Goal: Information Seeking & Learning: Learn about a topic

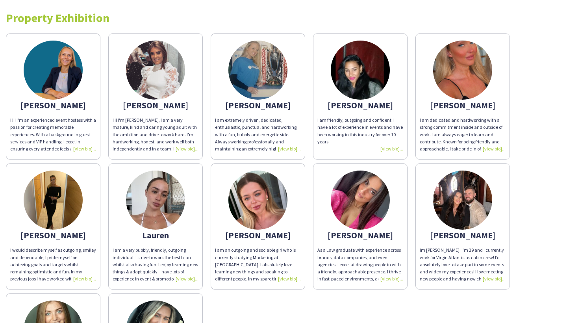
click at [50, 209] on img at bounding box center [53, 200] width 59 height 59
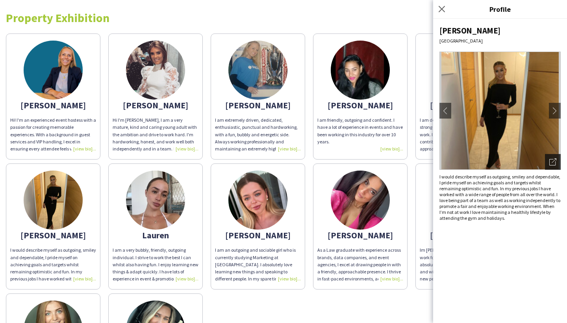
click at [550, 162] on icon at bounding box center [553, 162] width 6 height 6
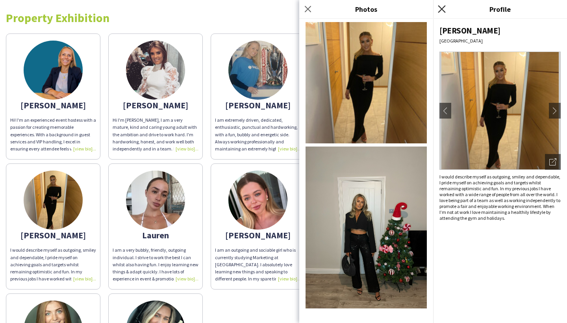
click at [443, 7] on icon "Close pop-in" at bounding box center [441, 8] width 7 height 7
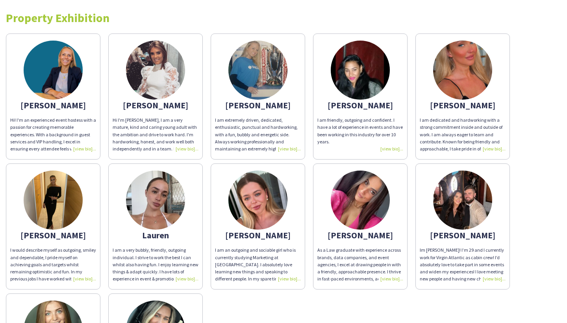
click at [168, 206] on img at bounding box center [155, 200] width 59 height 59
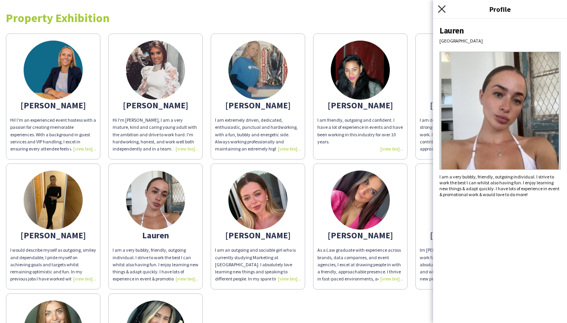
click at [443, 10] on icon at bounding box center [441, 8] width 7 height 7
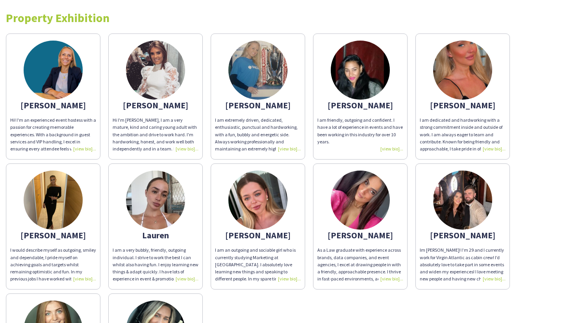
click at [462, 78] on img at bounding box center [462, 70] width 59 height 59
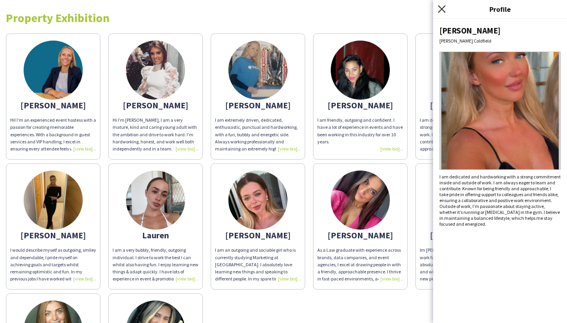
click at [444, 9] on icon "Close pop-in" at bounding box center [441, 8] width 7 height 7
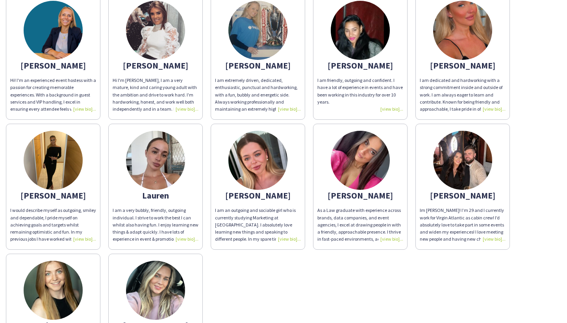
scroll to position [30, 0]
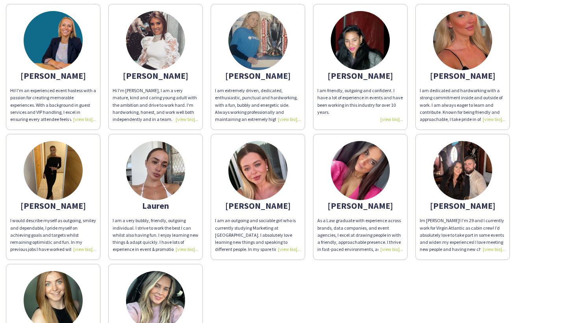
click at [366, 182] on img at bounding box center [360, 170] width 59 height 59
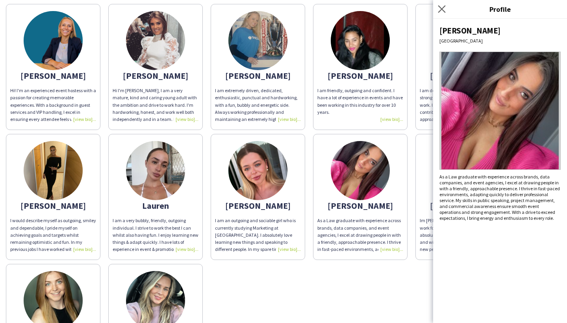
click at [443, 13] on app-icon "Close pop-in" at bounding box center [441, 9] width 11 height 11
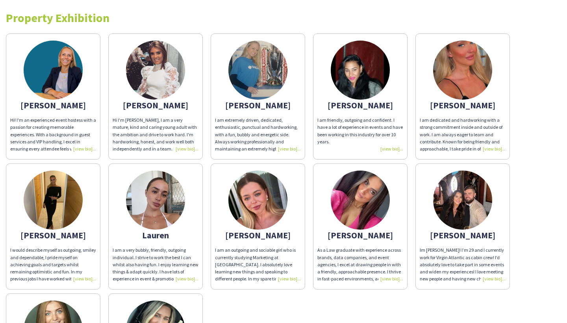
scroll to position [0, 0]
click at [153, 77] on img at bounding box center [155, 70] width 59 height 59
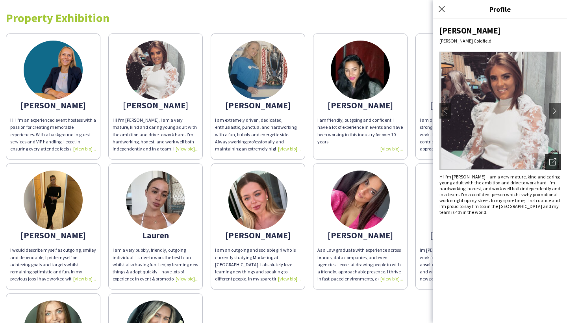
click at [553, 158] on div "Open photos pop-in" at bounding box center [553, 162] width 16 height 16
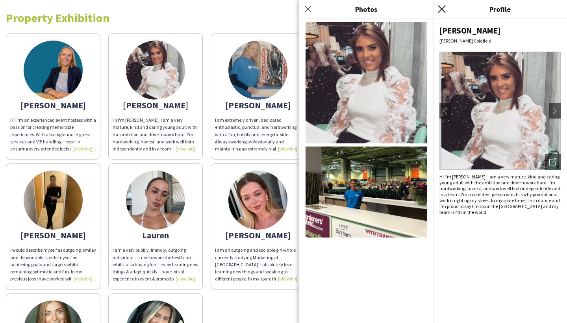
click at [444, 11] on icon at bounding box center [441, 8] width 7 height 7
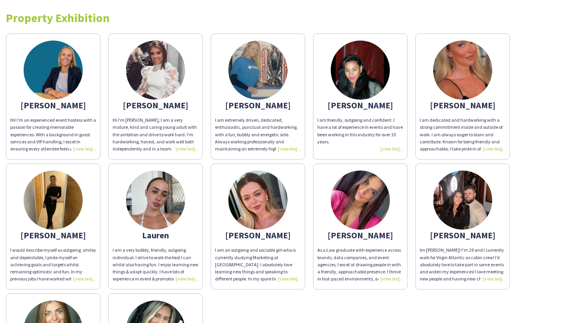
click at [390, 152] on div at bounding box center [361, 148] width 86 height 7
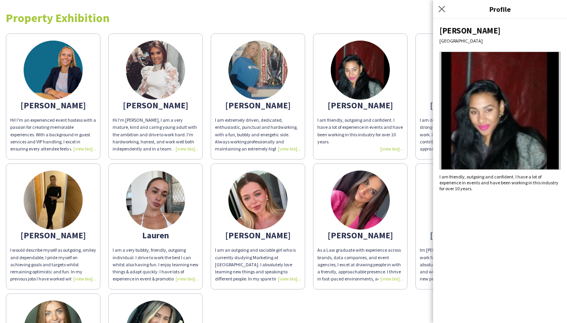
click at [449, 12] on div "Close pop-in" at bounding box center [443, 9] width 20 height 18
click at [444, 6] on icon "Close pop-in" at bounding box center [441, 8] width 7 height 7
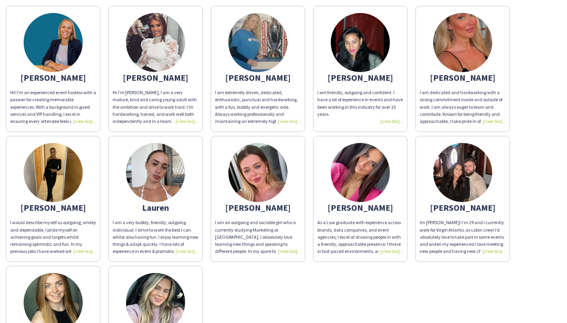
scroll to position [28, 0]
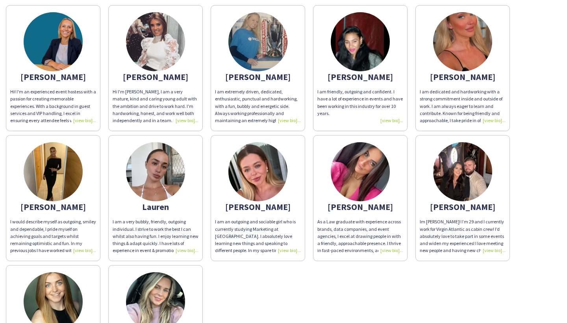
click at [179, 39] on img at bounding box center [155, 41] width 59 height 59
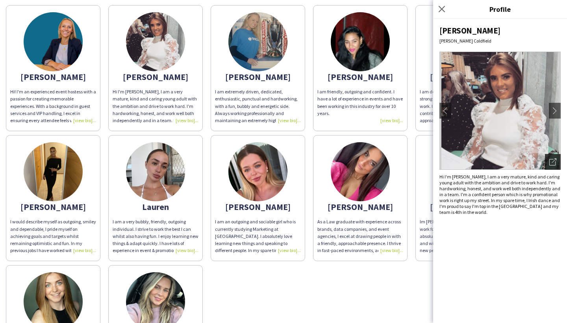
click at [553, 161] on icon "Open photos pop-in" at bounding box center [553, 161] width 7 height 7
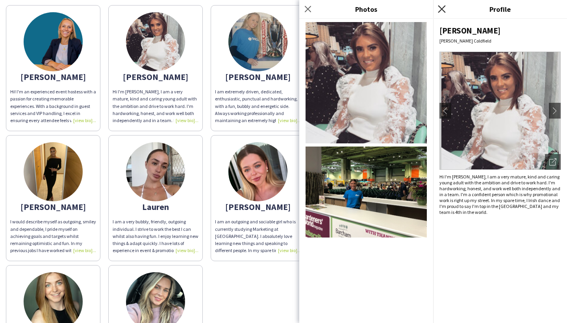
click at [445, 12] on icon at bounding box center [441, 8] width 7 height 7
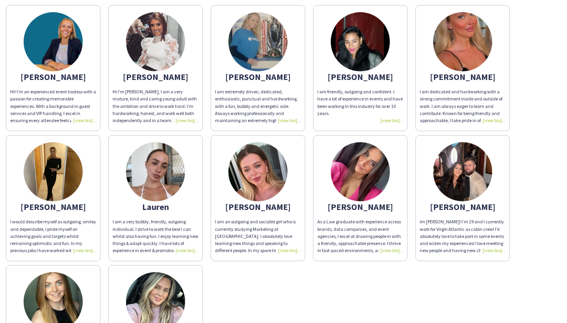
scroll to position [30, 0]
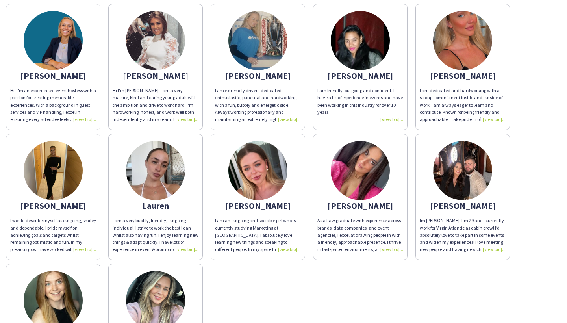
click at [376, 170] on img at bounding box center [360, 170] width 59 height 59
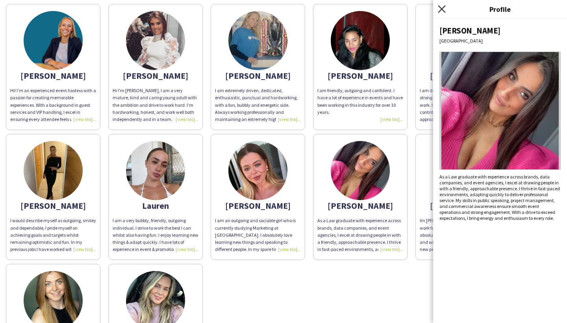
click at [445, 9] on icon "Close pop-in" at bounding box center [441, 8] width 7 height 7
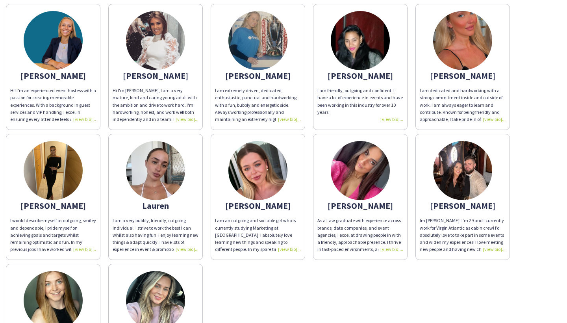
click at [365, 167] on img at bounding box center [360, 170] width 59 height 59
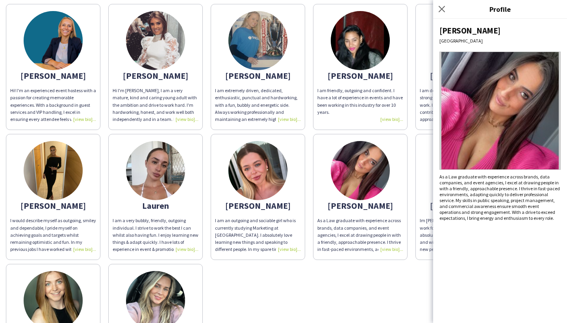
click at [567, 110] on div "Lydia Coventry As a Law graduate with experience across brands, data companies,…" at bounding box center [500, 171] width 134 height 304
click at [533, 115] on img at bounding box center [500, 111] width 121 height 118
click at [371, 34] on img at bounding box center [360, 40] width 59 height 59
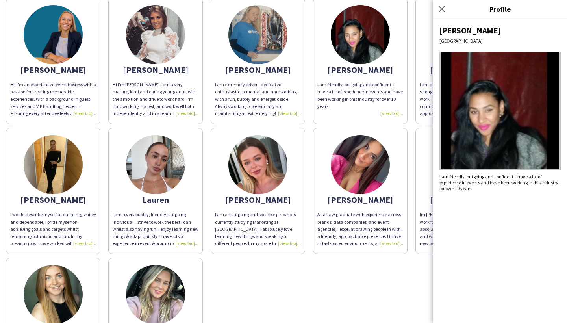
scroll to position [35, 0]
click at [364, 154] on img at bounding box center [360, 165] width 59 height 59
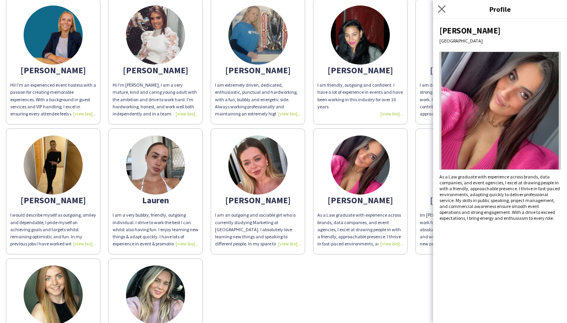
click at [444, 5] on app-icon "Close pop-in" at bounding box center [441, 9] width 11 height 11
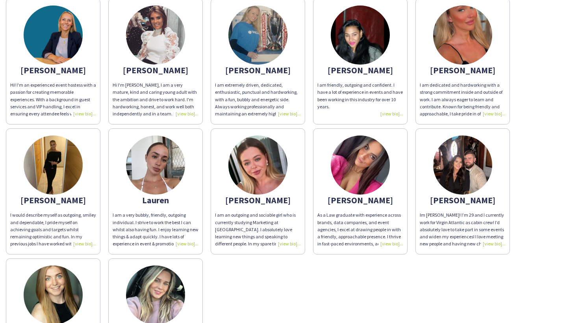
click at [455, 33] on img at bounding box center [462, 35] width 59 height 59
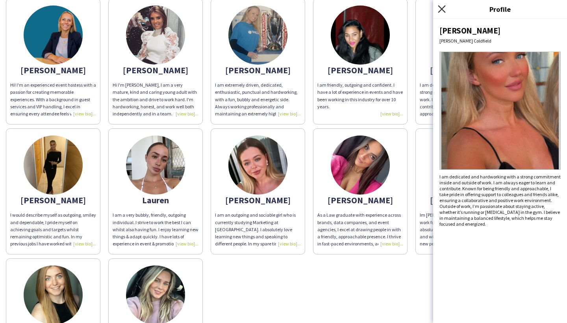
click at [443, 9] on icon "Close pop-in" at bounding box center [441, 8] width 7 height 7
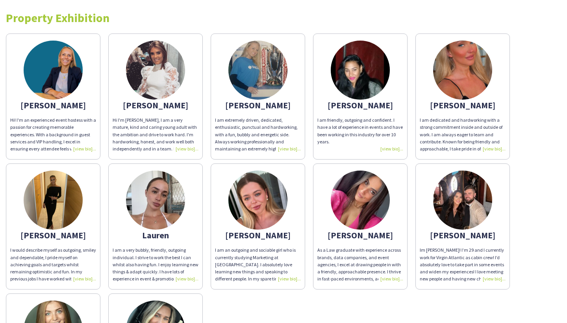
scroll to position [0, 0]
click at [277, 65] on img at bounding box center [257, 70] width 59 height 59
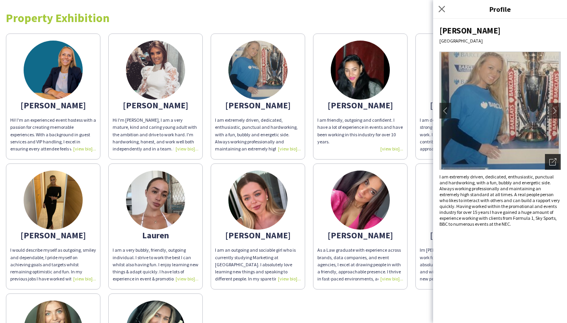
click at [555, 163] on icon "Open photos pop-in" at bounding box center [553, 161] width 7 height 7
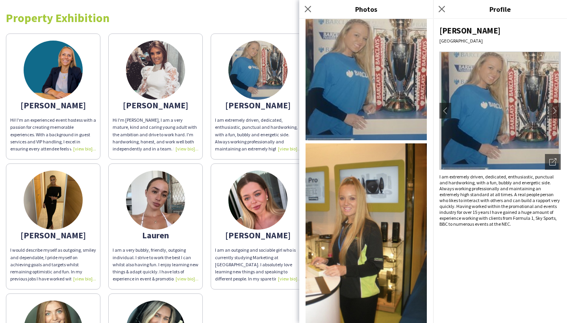
scroll to position [3, 0]
click at [443, 8] on icon at bounding box center [441, 8] width 7 height 7
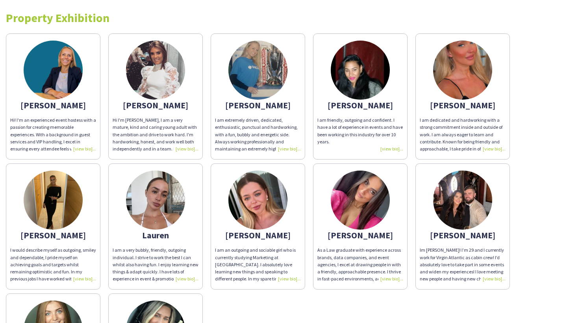
click at [267, 210] on img at bounding box center [257, 200] width 59 height 59
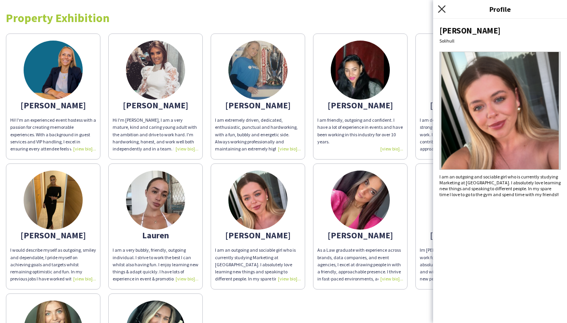
click at [440, 9] on icon "Close pop-in" at bounding box center [441, 8] width 7 height 7
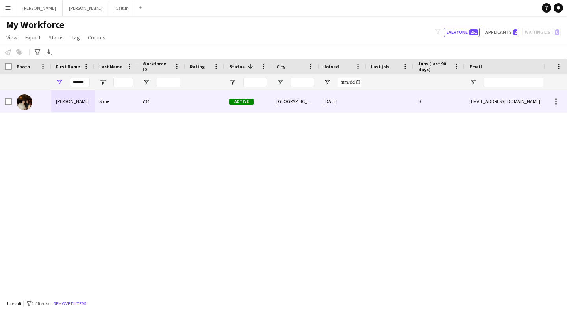
type input "******"
click at [57, 109] on div "[PERSON_NAME]" at bounding box center [72, 102] width 43 height 22
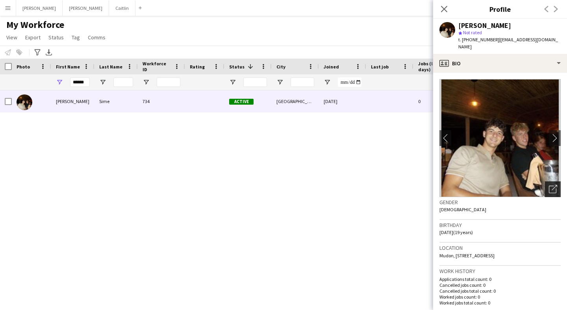
click at [558, 182] on div "Open photos pop-in" at bounding box center [553, 190] width 16 height 16
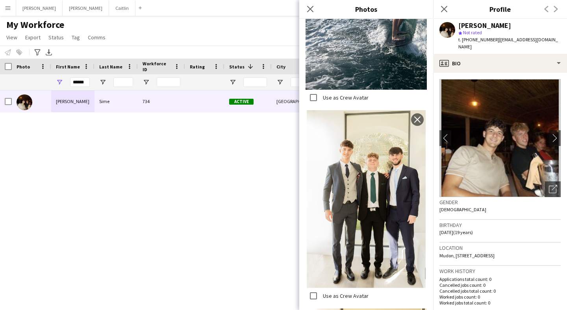
scroll to position [308, 0]
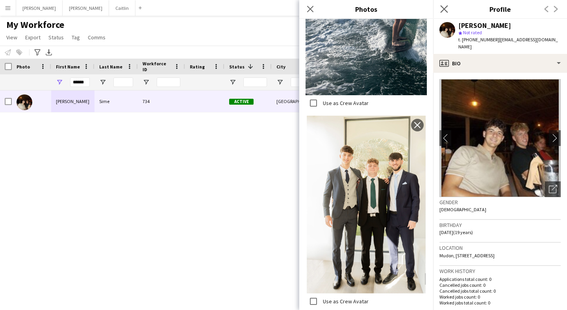
click at [447, 13] on icon "Close pop-in" at bounding box center [443, 8] width 7 height 7
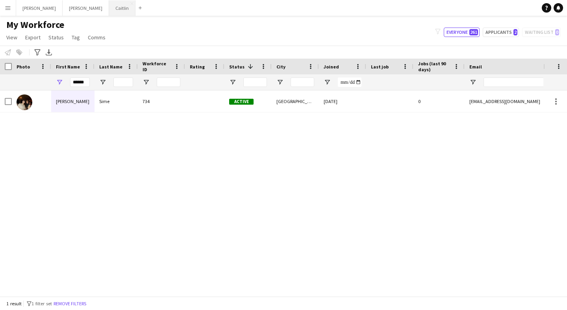
click at [109, 11] on button "[PERSON_NAME]" at bounding box center [122, 7] width 26 height 15
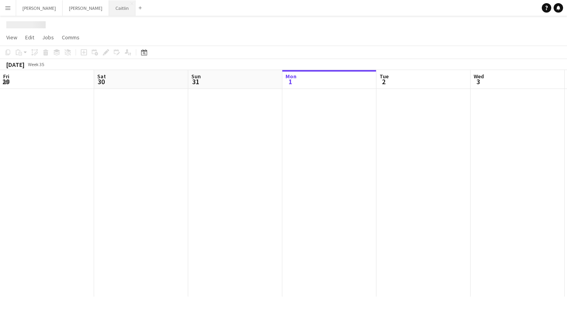
scroll to position [0, 188]
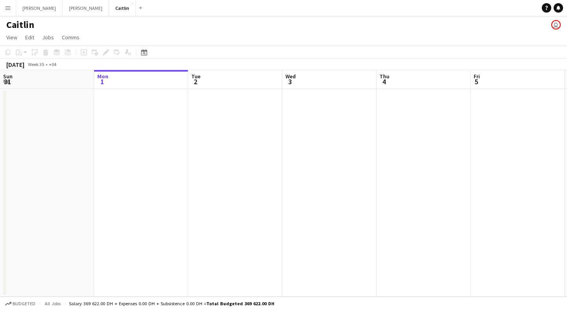
click at [0, 12] on button "Menu" at bounding box center [8, 8] width 16 height 16
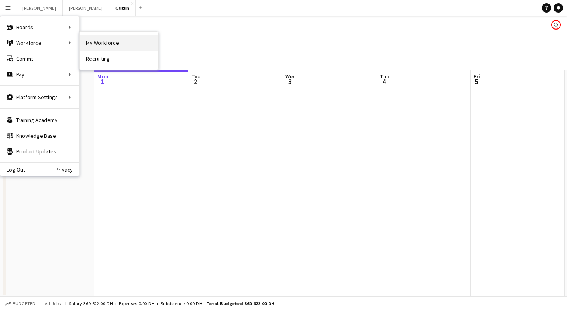
click at [137, 50] on link "My Workforce" at bounding box center [119, 43] width 79 height 16
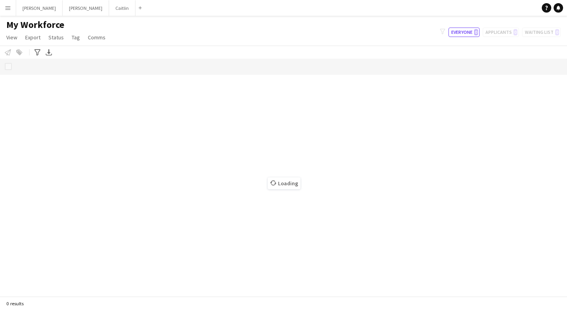
click at [128, 43] on div "My Workforce View Views Default view New view Update view Delete view Edit name…" at bounding box center [283, 32] width 567 height 27
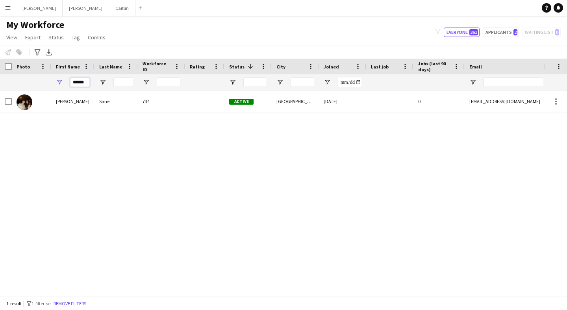
click at [86, 82] on input "******" at bounding box center [80, 82] width 20 height 9
type input "*"
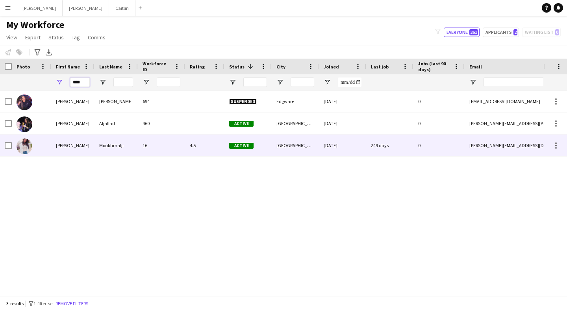
type input "****"
click at [92, 150] on div "[PERSON_NAME]" at bounding box center [72, 146] width 43 height 22
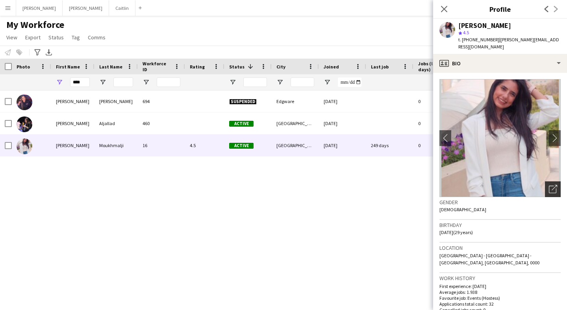
click at [553, 186] on icon at bounding box center [552, 189] width 7 height 7
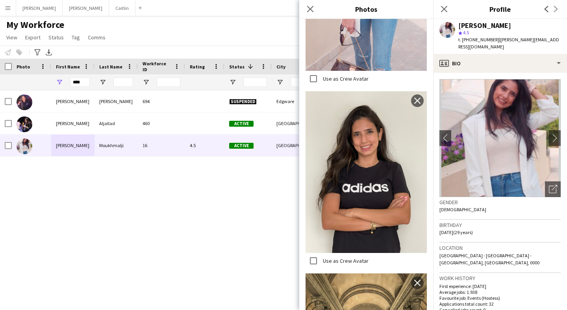
scroll to position [494, 0]
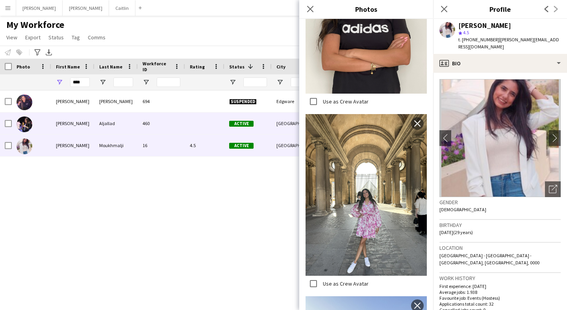
click at [256, 124] on div "Active" at bounding box center [248, 124] width 47 height 22
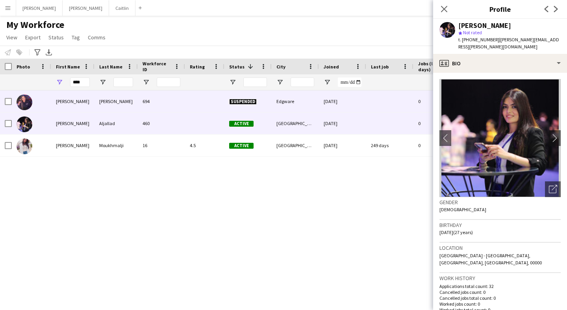
click at [249, 104] on span "Suspended" at bounding box center [243, 102] width 28 height 6
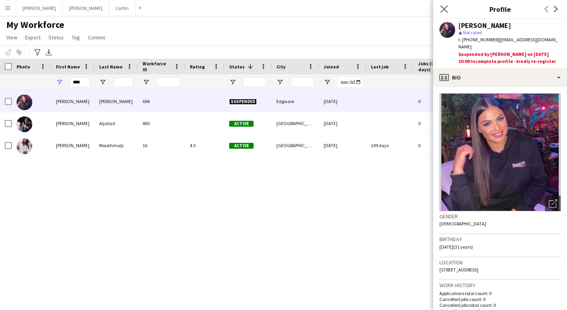
click at [443, 13] on app-icon "Close pop-in" at bounding box center [444, 9] width 11 height 11
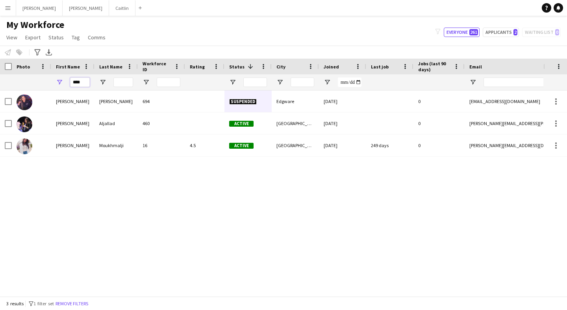
click at [81, 82] on input "****" at bounding box center [80, 82] width 20 height 9
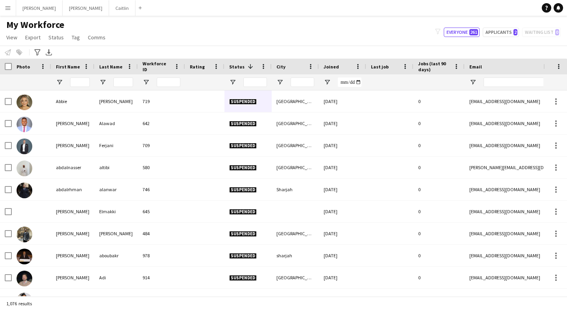
click at [149, 36] on div "My Workforce View Views Default view New view Update view Delete view Edit name…" at bounding box center [283, 32] width 567 height 27
click at [80, 78] on input "First Name Filter Input" at bounding box center [80, 82] width 20 height 9
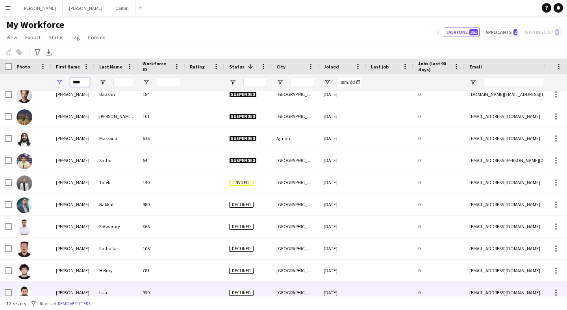
scroll to position [29, 0]
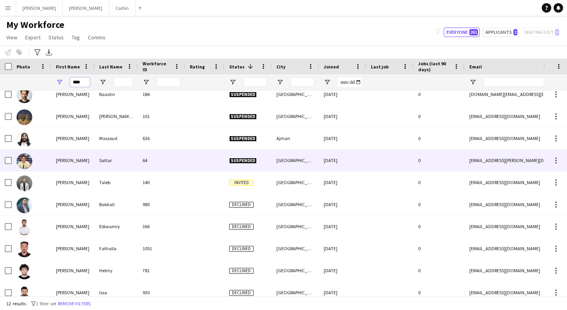
type input "****"
click at [107, 184] on div "Taleb" at bounding box center [116, 183] width 43 height 22
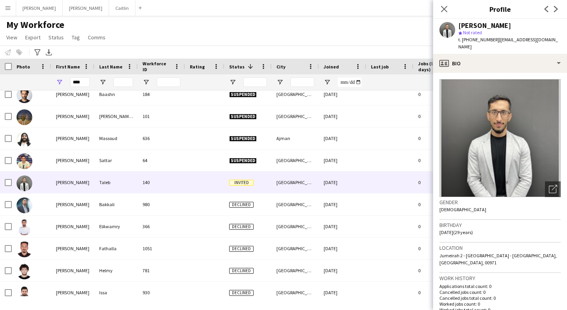
click at [552, 172] on img at bounding box center [500, 138] width 121 height 118
click at [552, 185] on icon "Open photos pop-in" at bounding box center [553, 189] width 8 height 8
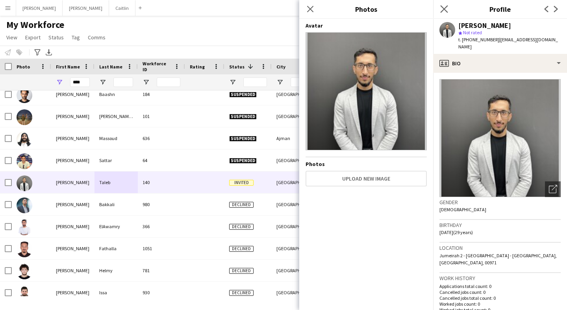
click at [448, 4] on app-icon "Close pop-in" at bounding box center [444, 9] width 11 height 11
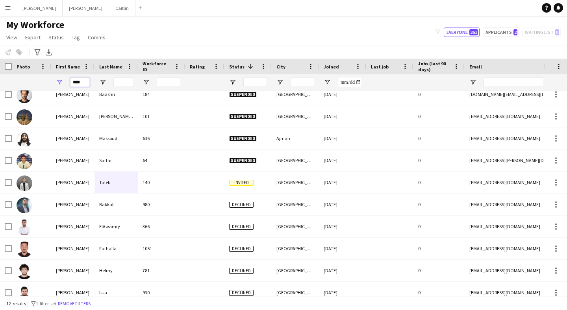
click at [84, 78] on input "****" at bounding box center [80, 82] width 20 height 9
